Goal: Obtain resource: Obtain resource

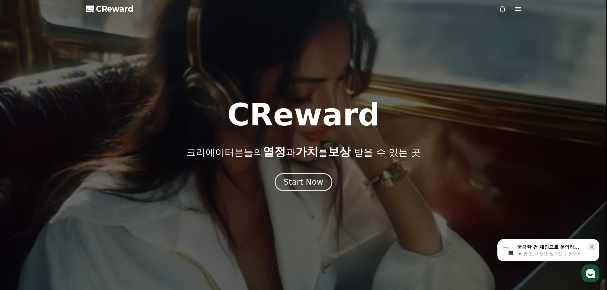
click at [306, 178] on div "Start Now" at bounding box center [302, 182] width 39 height 11
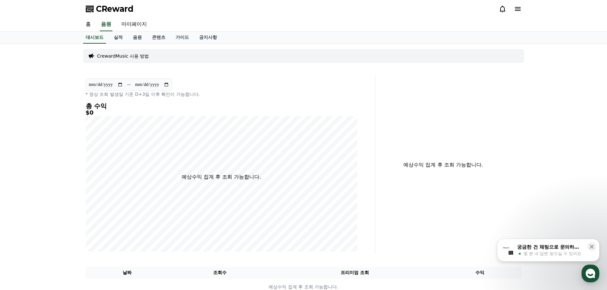
click at [142, 56] on p "CrewardMusic 사용 방법" at bounding box center [123, 56] width 52 height 6
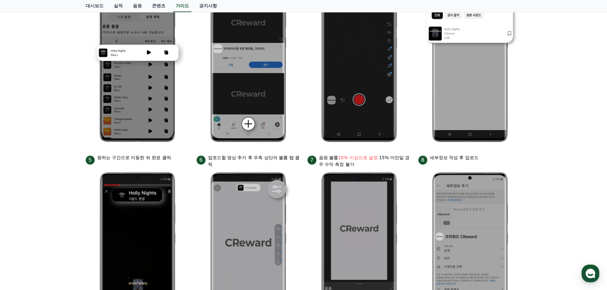
scroll to position [12, 0]
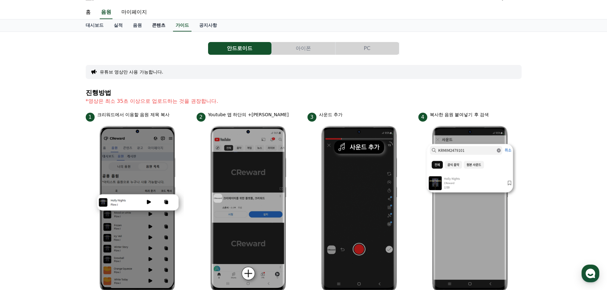
drag, startPoint x: 158, startPoint y: 26, endPoint x: 161, endPoint y: 29, distance: 4.1
click at [158, 26] on link "콘텐츠" at bounding box center [159, 25] width 24 height 12
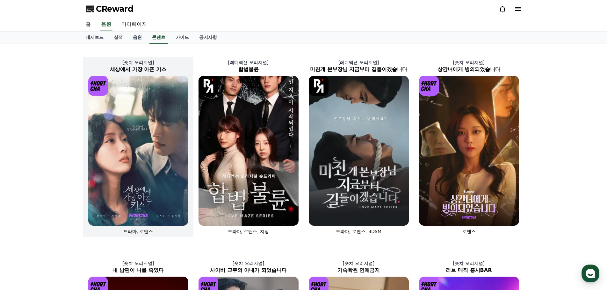
click at [123, 137] on img at bounding box center [138, 151] width 100 height 150
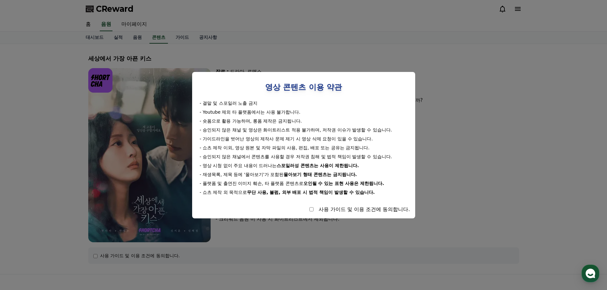
select select
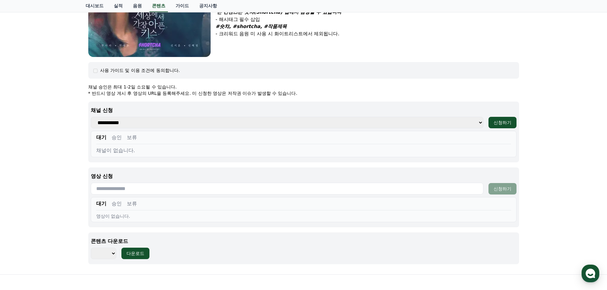
scroll to position [191, 0]
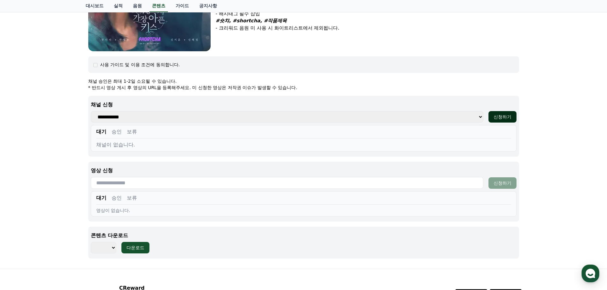
click at [501, 118] on div "신청하기" at bounding box center [502, 117] width 18 height 6
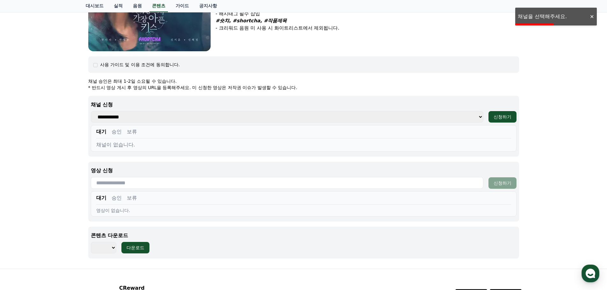
click at [262, 115] on select "**********" at bounding box center [287, 116] width 392 height 11
click at [262, 116] on select "**********" at bounding box center [287, 116] width 392 height 11
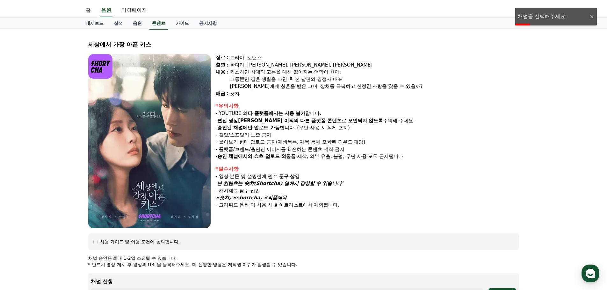
scroll to position [0, 0]
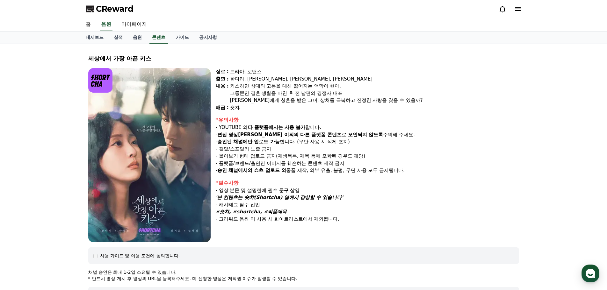
click at [457, 135] on p "- 편집 영상[PERSON_NAME] 이외의 다른 플랫폼 콘텐츠로 오인되지 않도록 주의해 주세요." at bounding box center [367, 134] width 303 height 7
